Goal: Download file/media

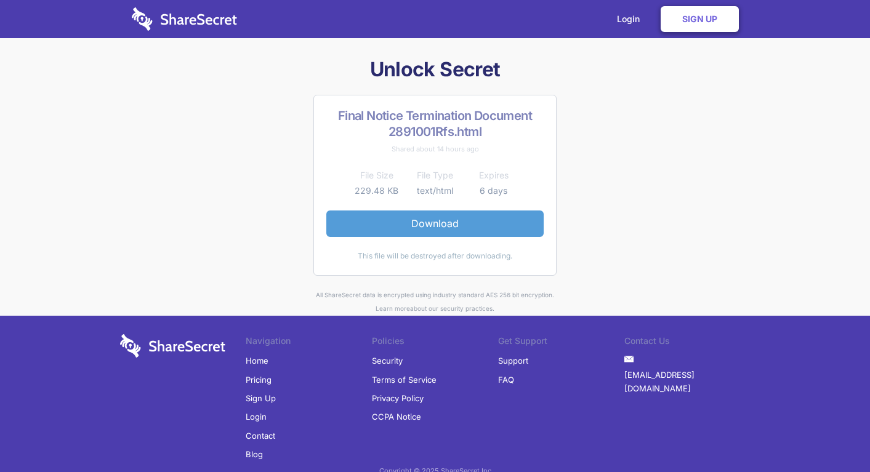
click at [460, 225] on link "Download" at bounding box center [434, 224] width 217 height 26
click at [689, 21] on link "Sign Up" at bounding box center [699, 19] width 78 height 26
click at [448, 223] on link "Download" at bounding box center [434, 224] width 217 height 26
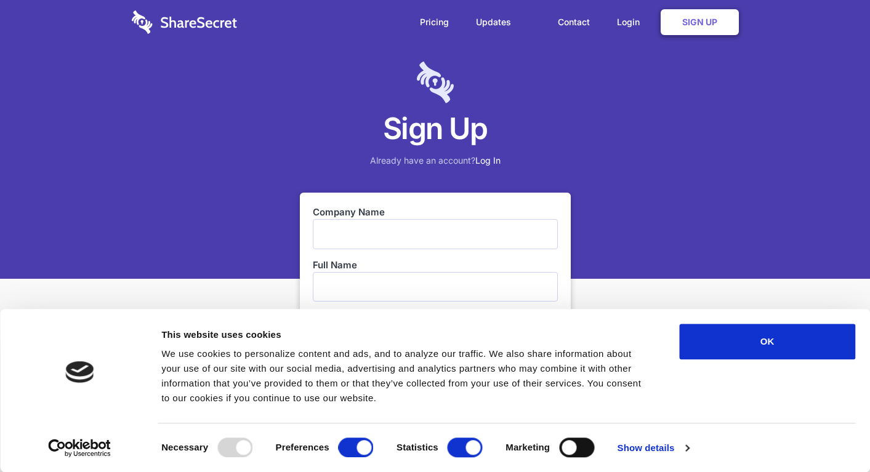
click at [770, 320] on div "Consent Details [#IABV2SETTINGS#] About This website uses cookies We use cookie…" at bounding box center [435, 390] width 870 height 163
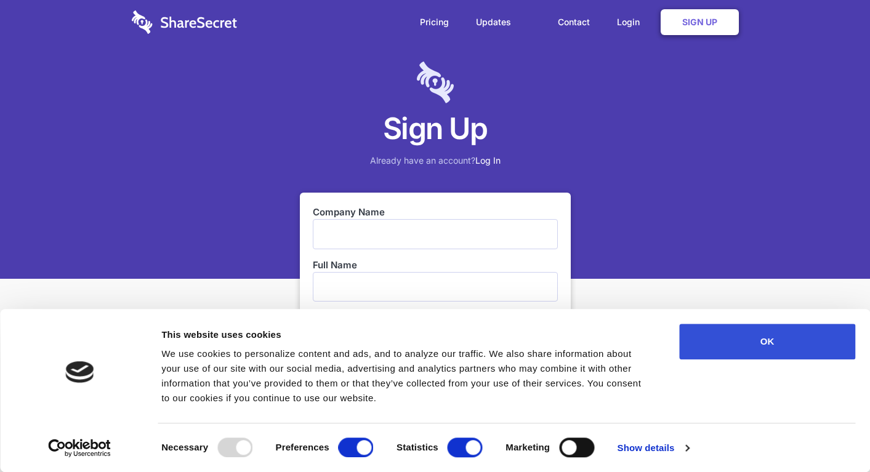
click at [768, 338] on button "OK" at bounding box center [767, 342] width 176 height 36
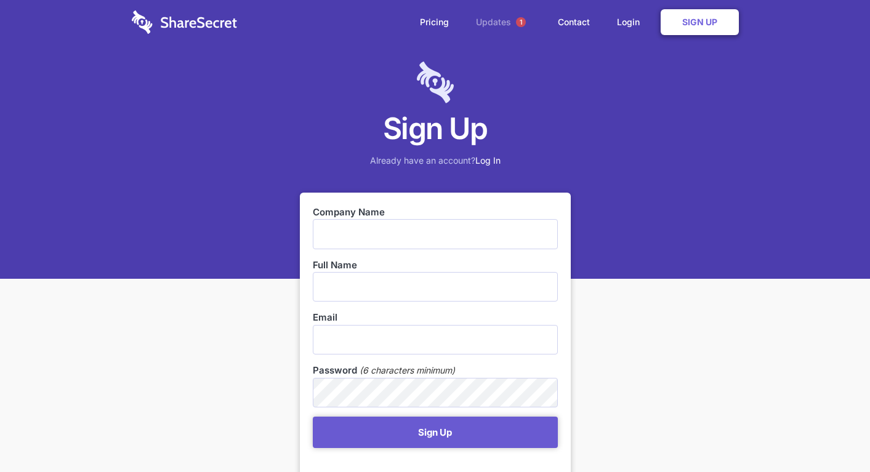
click at [494, 25] on link "Updates 1" at bounding box center [503, 22] width 79 height 44
